Goal: Task Accomplishment & Management: Use online tool/utility

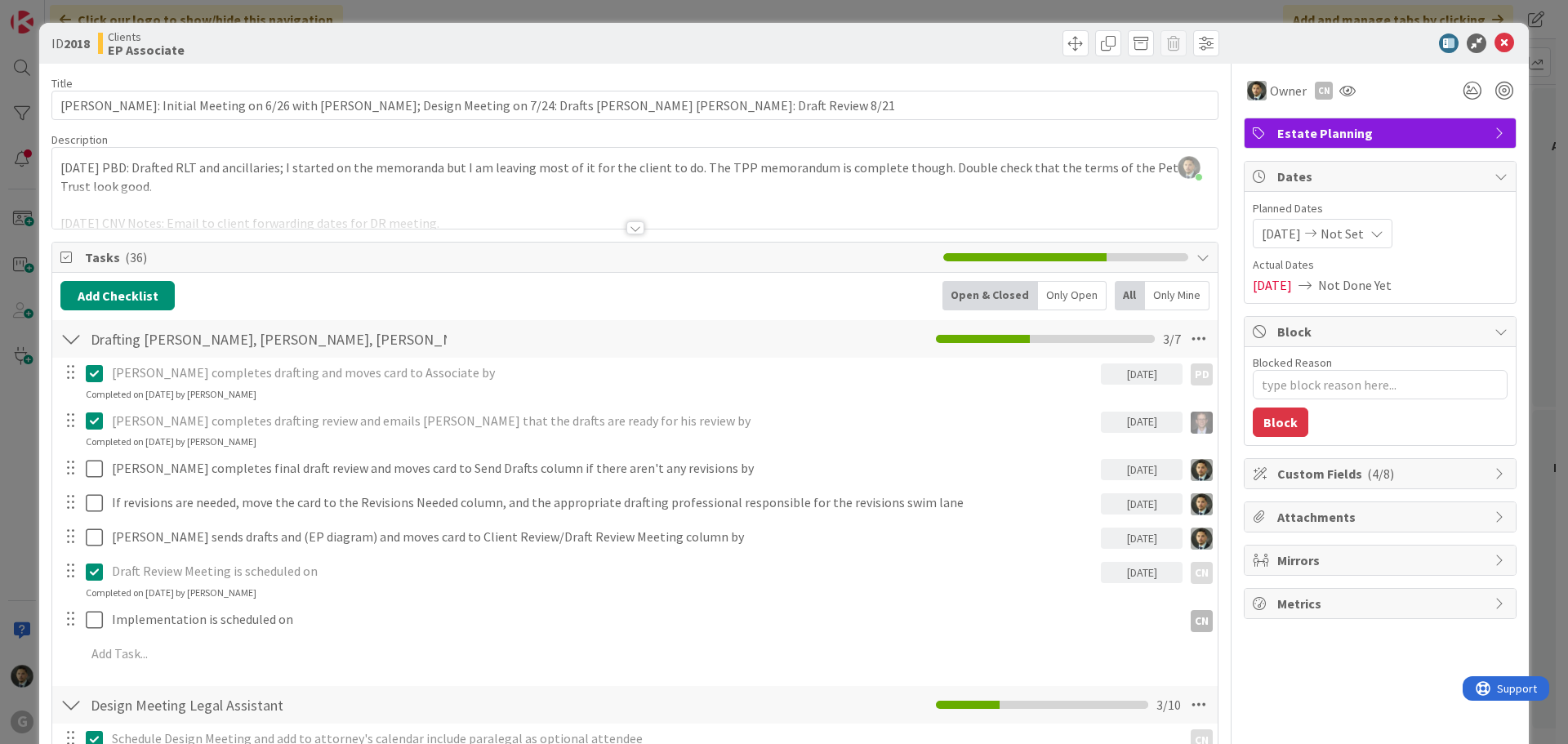
scroll to position [327, 0]
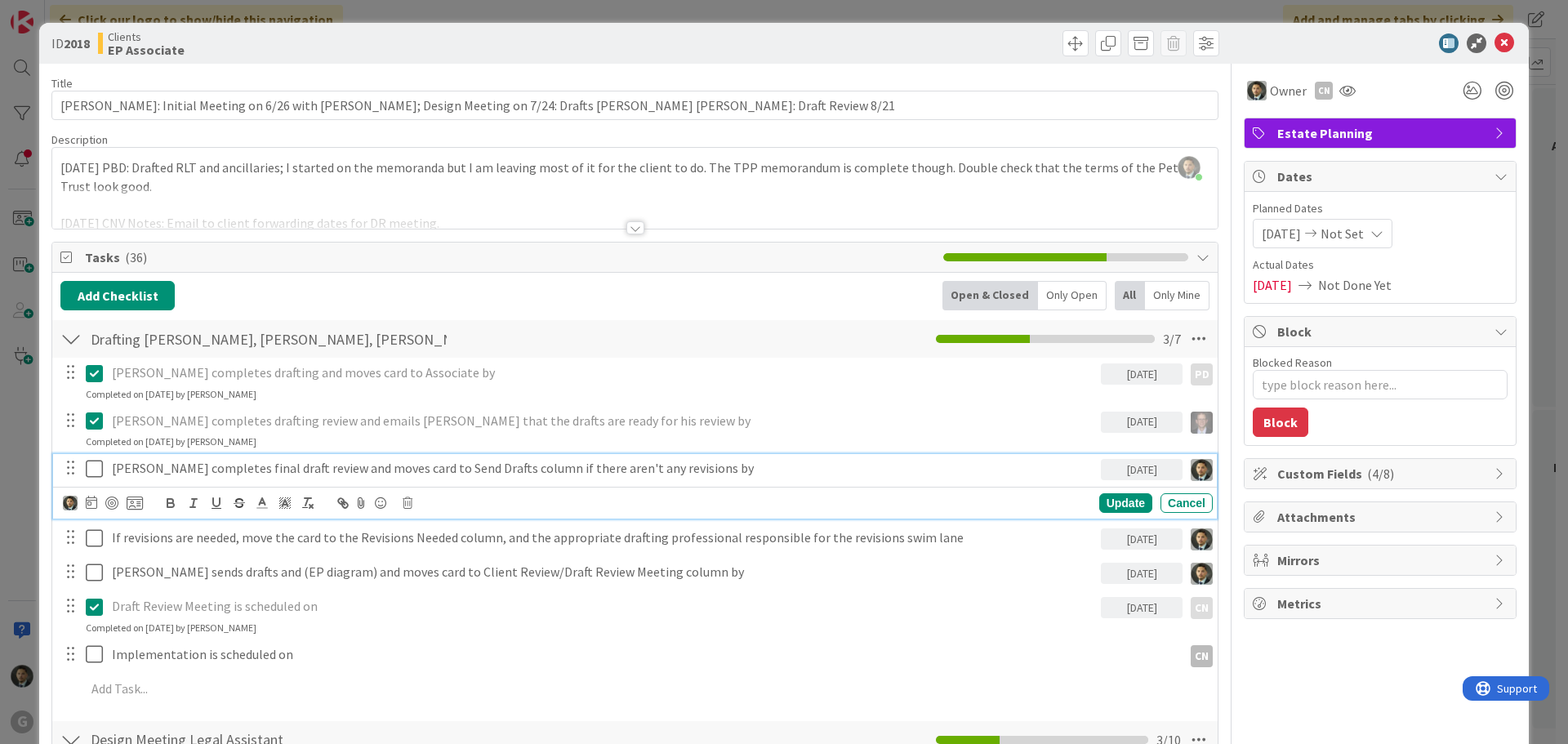
click at [94, 468] on icon at bounding box center [98, 468] width 24 height 19
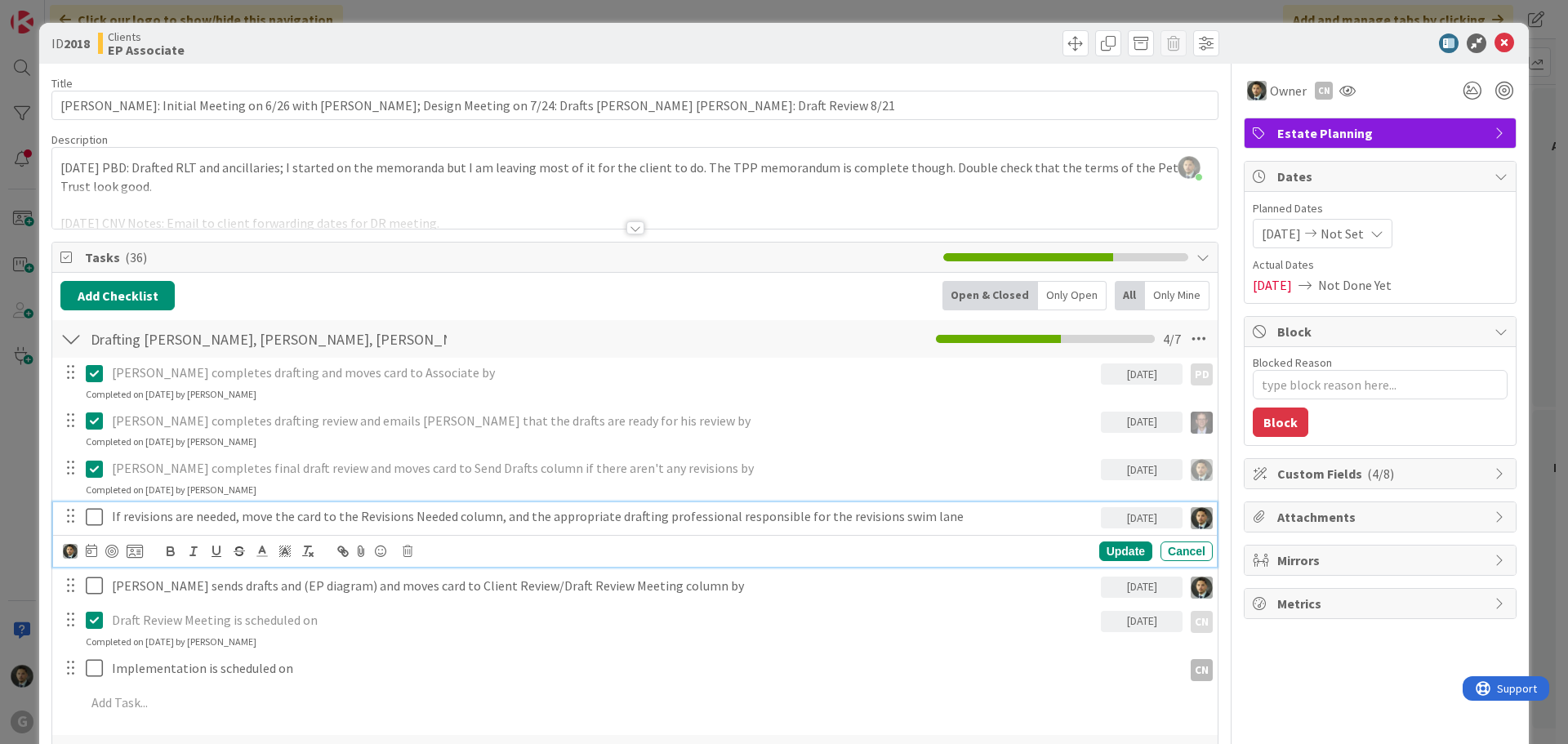
click at [820, 518] on p "If revisions are needed, move the card to the Revisions Needed column, and the …" at bounding box center [603, 517] width 982 height 19
click at [412, 551] on icon at bounding box center [407, 551] width 10 height 12
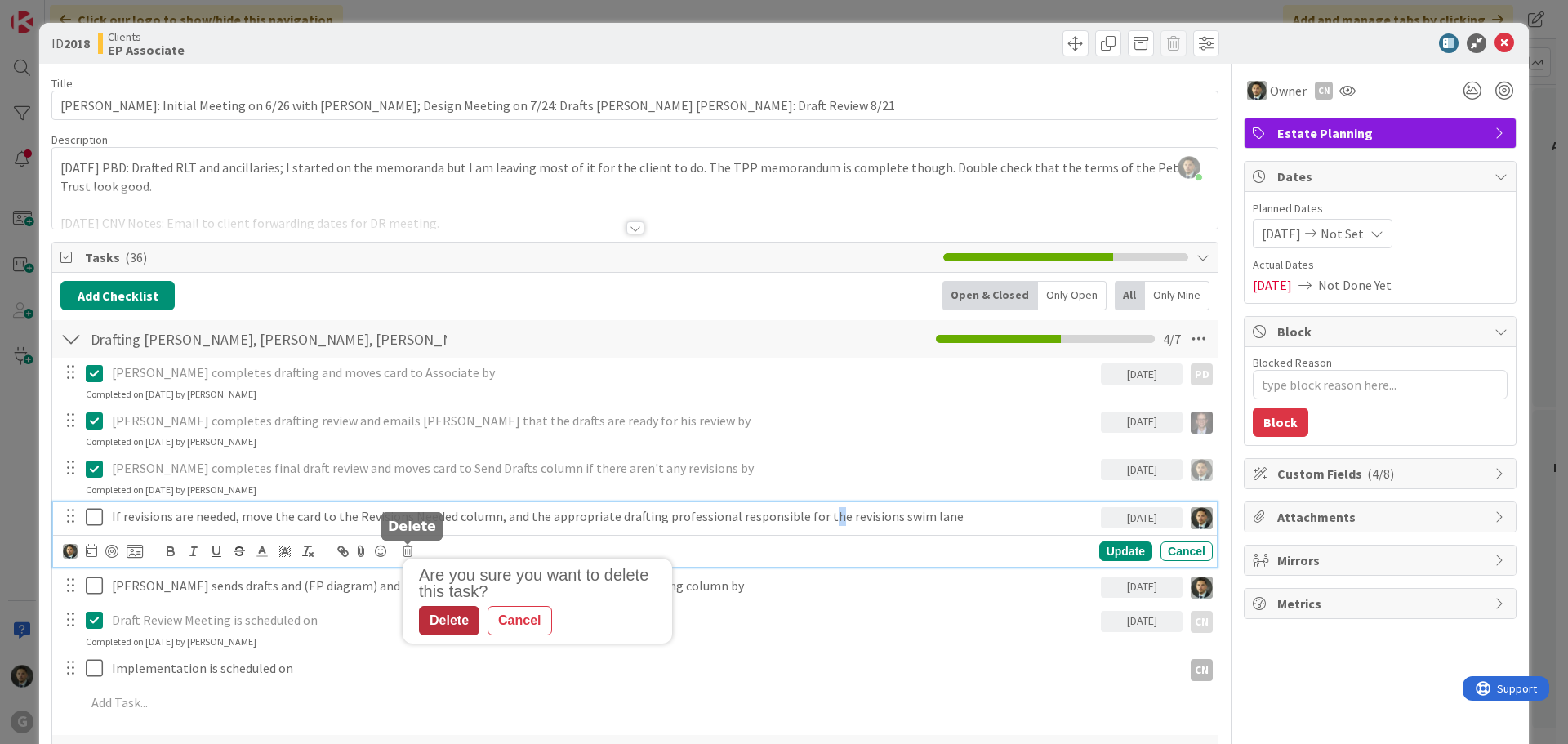
click at [436, 621] on div "Delete" at bounding box center [449, 620] width 61 height 29
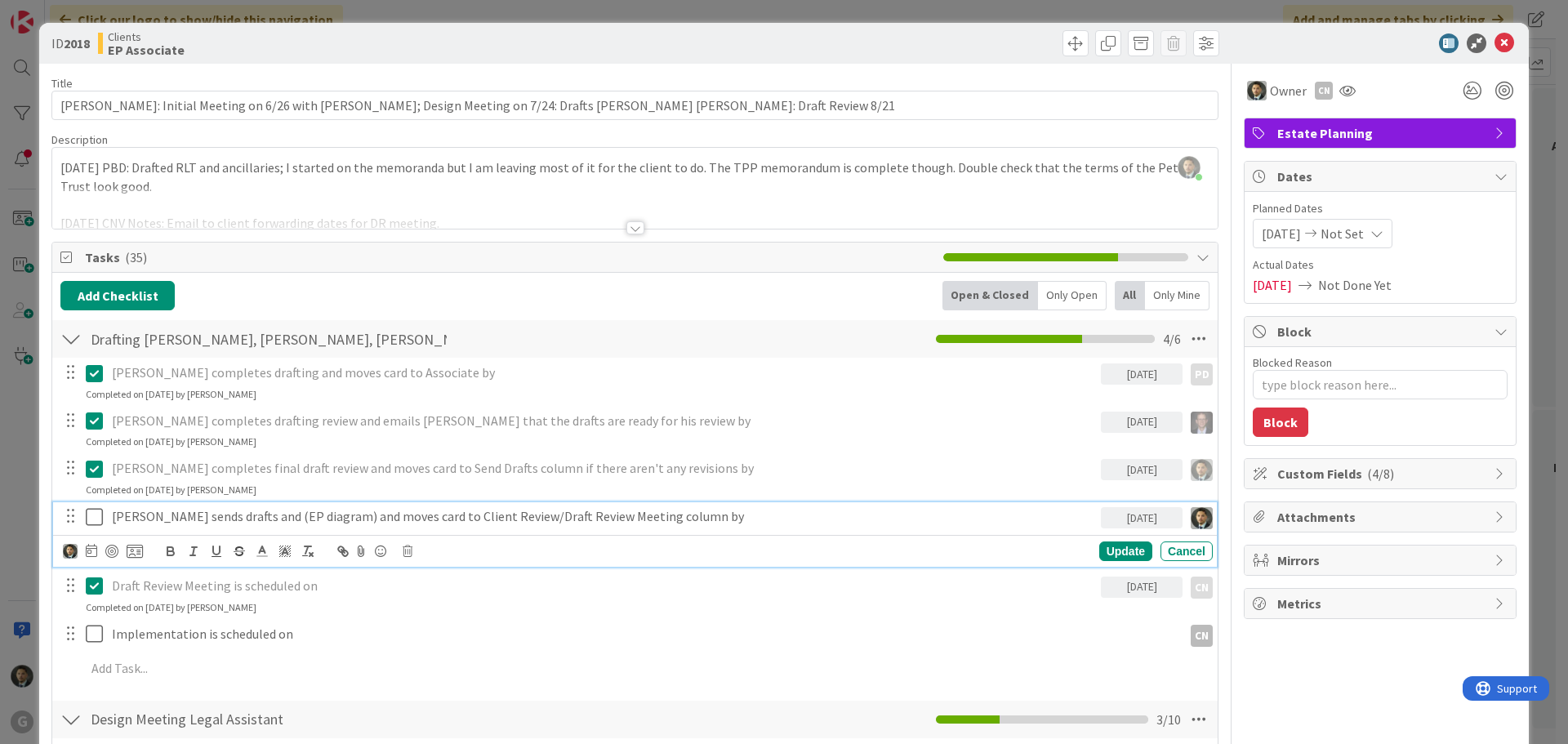
click at [99, 515] on icon at bounding box center [98, 517] width 24 height 19
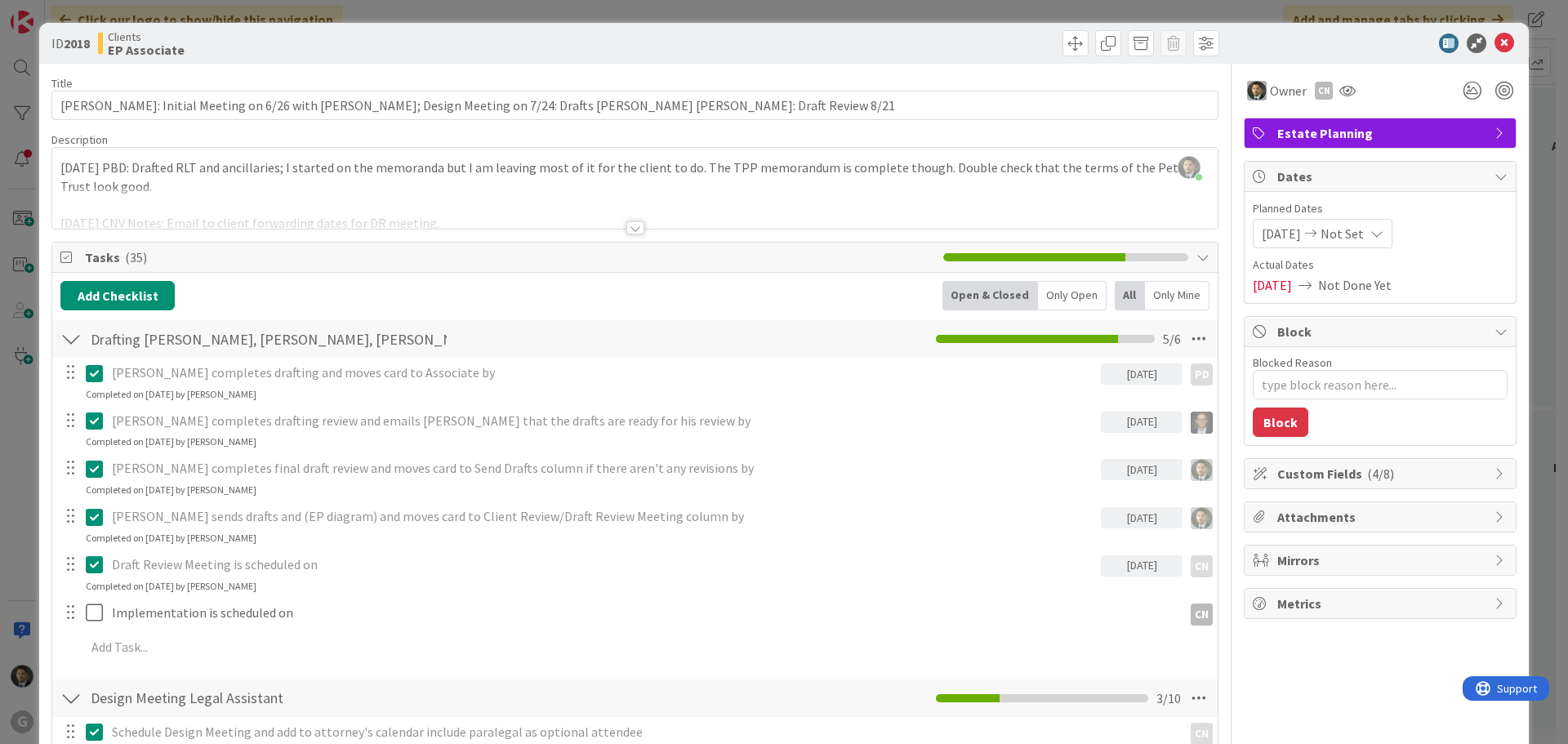
type textarea "x"
click at [1200, 10] on div "ID 2018 Clients EP Associate Title 116 / 128 [PERSON_NAME]: Initial Meeting on …" at bounding box center [784, 372] width 1568 height 744
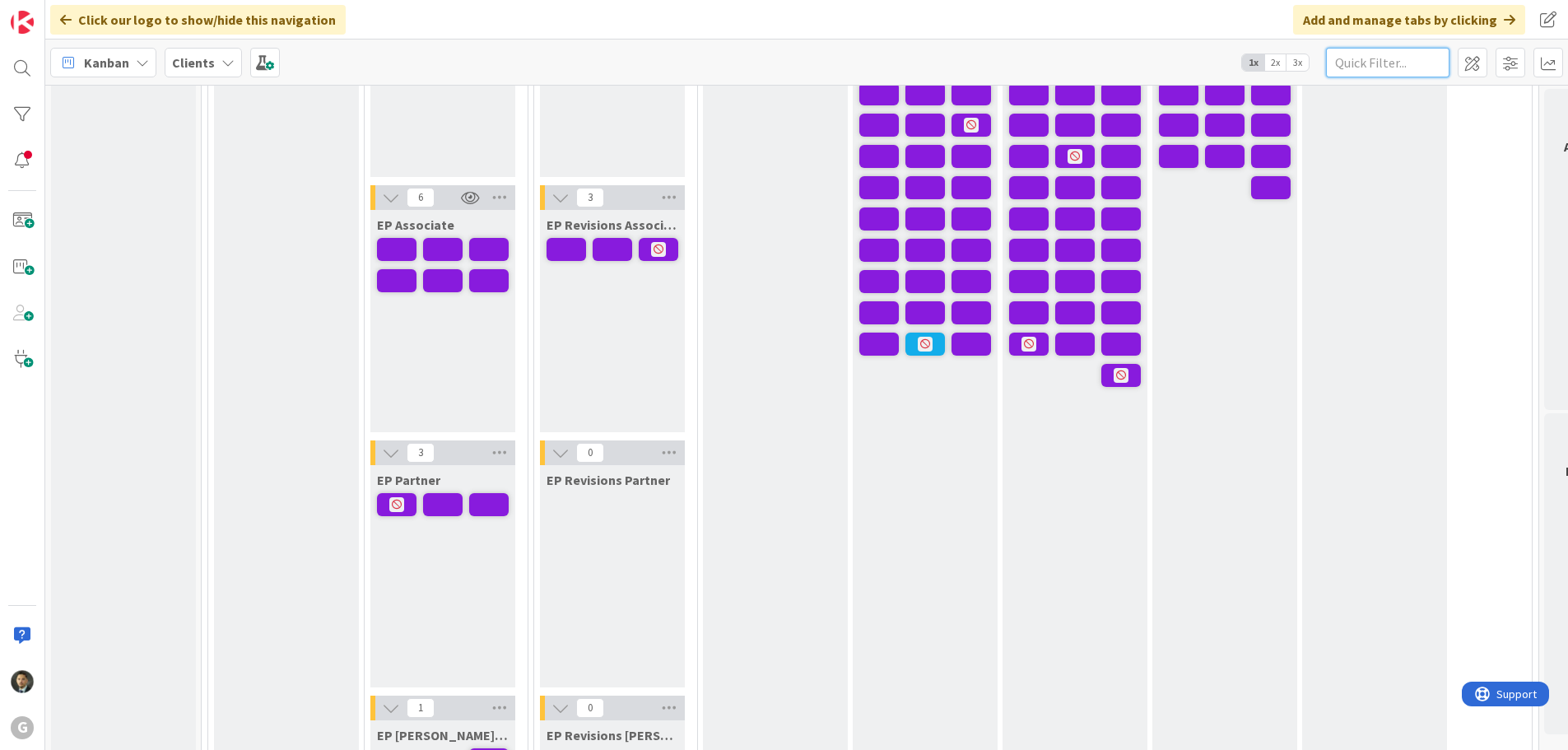
click at [1371, 64] on input "text" at bounding box center [1387, 62] width 124 height 30
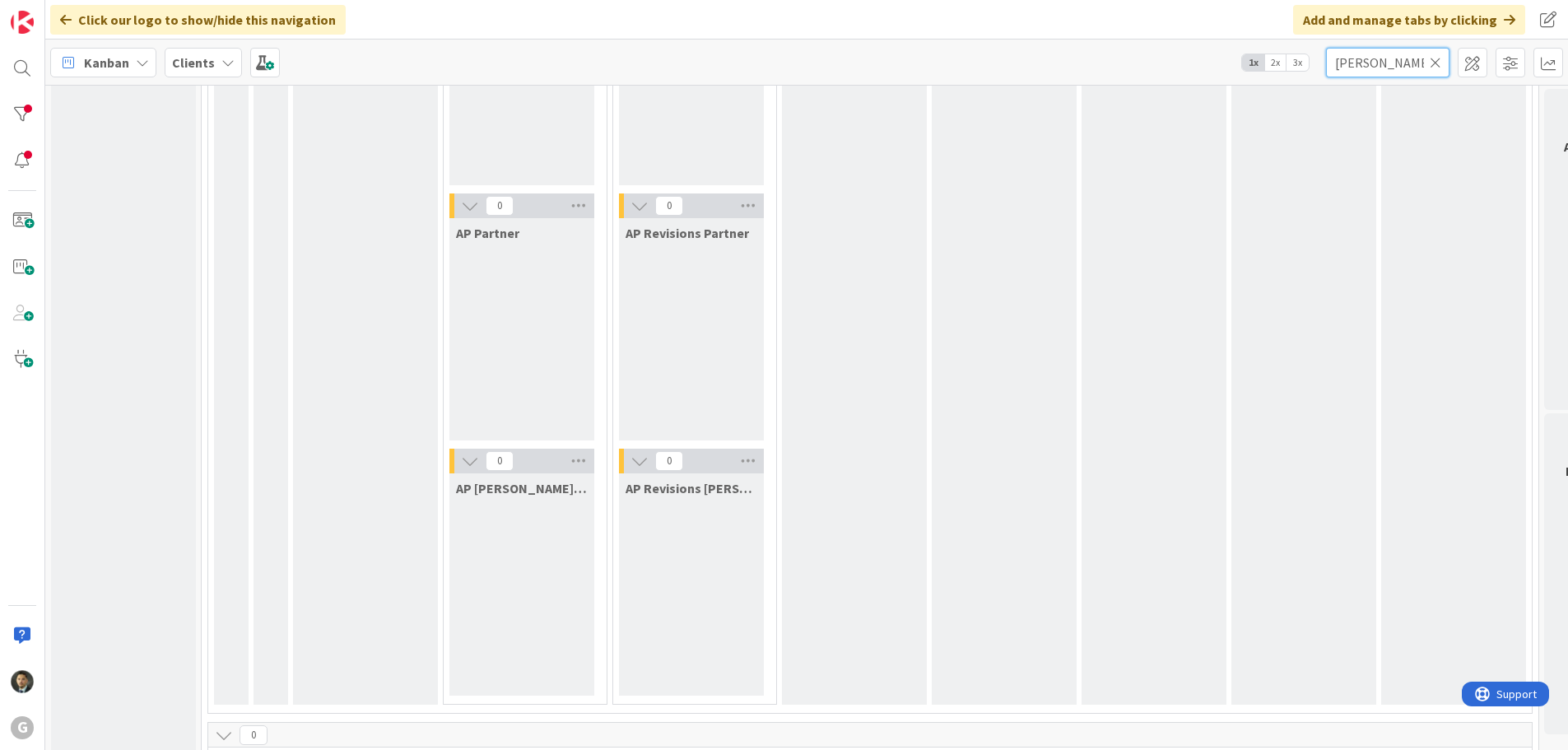
scroll to position [1235, 0]
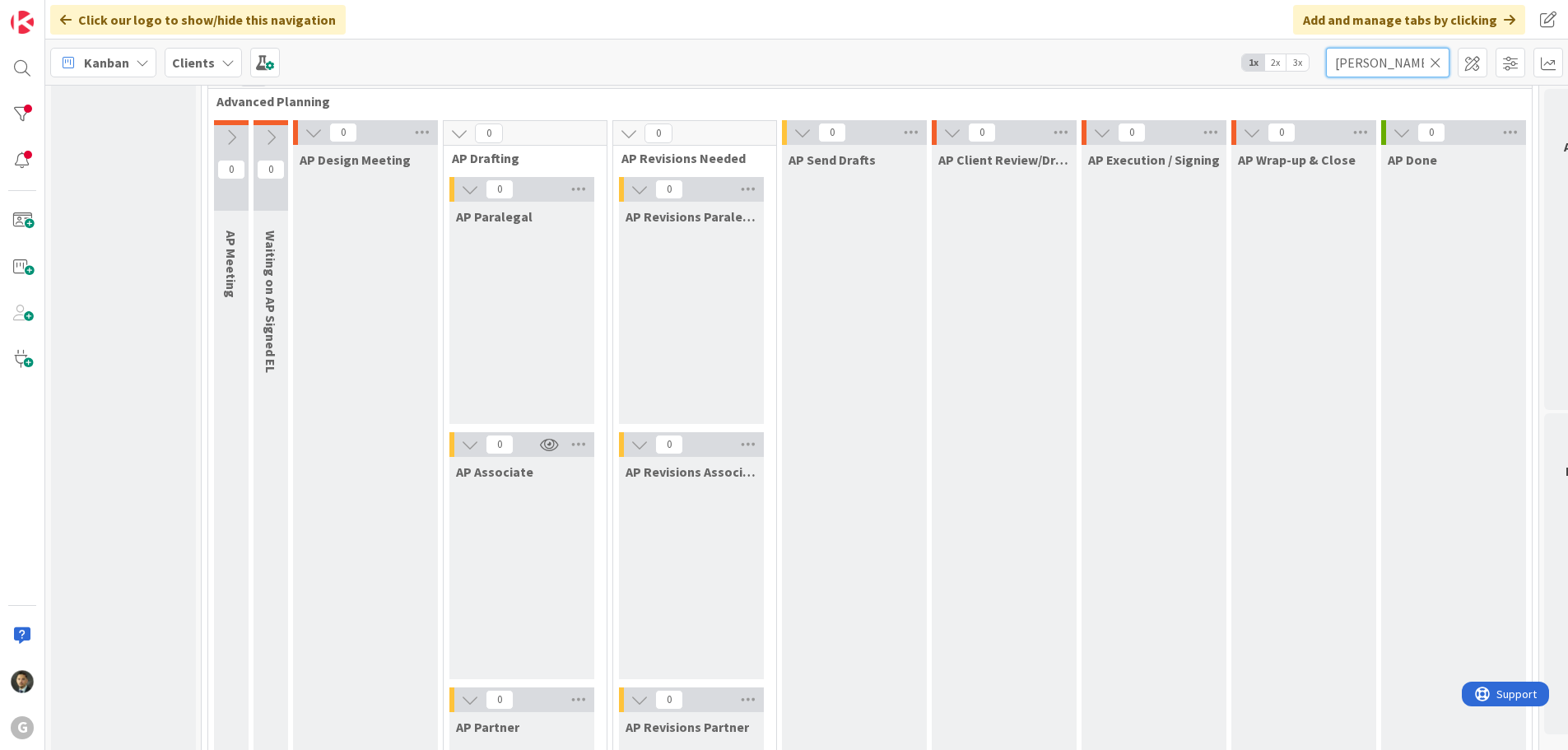
type input "[PERSON_NAME]"
